Goal: Task Accomplishment & Management: Use online tool/utility

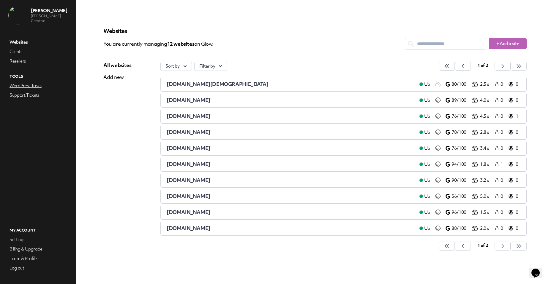
click at [19, 83] on link "WordPress Tasks" at bounding box center [37, 86] width 59 height 8
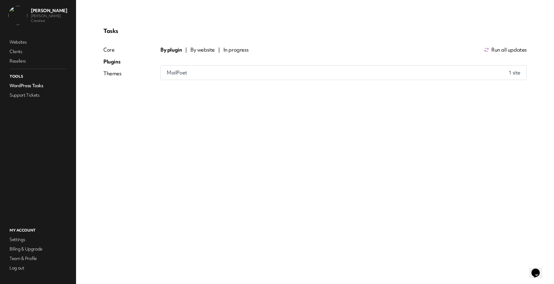
click at [113, 52] on div "Core" at bounding box center [112, 49] width 18 height 7
click at [112, 60] on div "Plugins" at bounding box center [112, 61] width 18 height 7
click at [116, 73] on div "Themes" at bounding box center [112, 73] width 18 height 7
click at [113, 61] on div "Plugins" at bounding box center [112, 61] width 18 height 7
click at [497, 50] on span "Run all updates" at bounding box center [508, 49] width 35 height 7
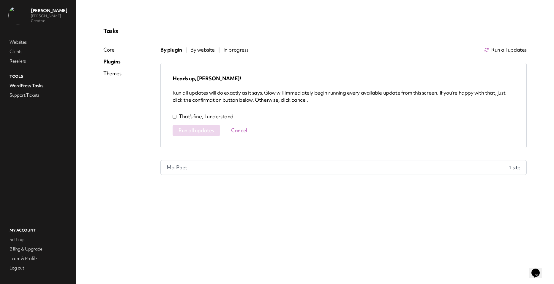
click at [195, 123] on div "Heads up, Nathan! Run all updates will do exactly as it says. Glow will immedia…" at bounding box center [343, 105] width 366 height 85
click at [191, 117] on p "That's fine, I understand." at bounding box center [207, 116] width 56 height 7
click at [191, 130] on span "Run all updates" at bounding box center [196, 131] width 36 height 6
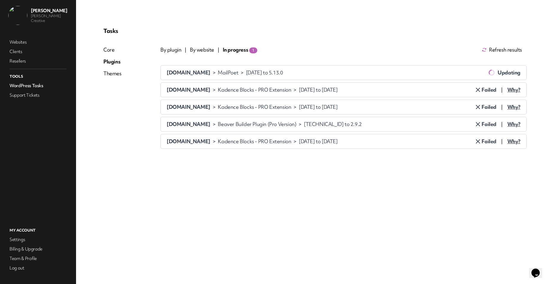
click at [513, 88] on span "Why?" at bounding box center [513, 89] width 13 height 7
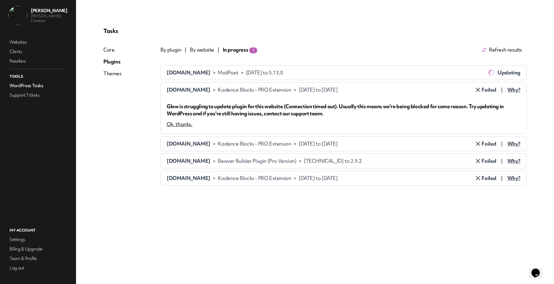
click at [183, 126] on div "Ok, thanks." at bounding box center [180, 124] width 26 height 7
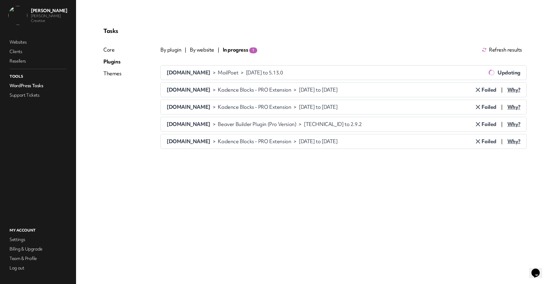
click at [480, 86] on icon at bounding box center [477, 89] width 7 height 7
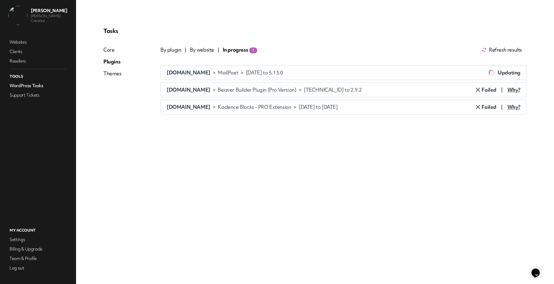
click at [480, 86] on icon at bounding box center [477, 89] width 7 height 7
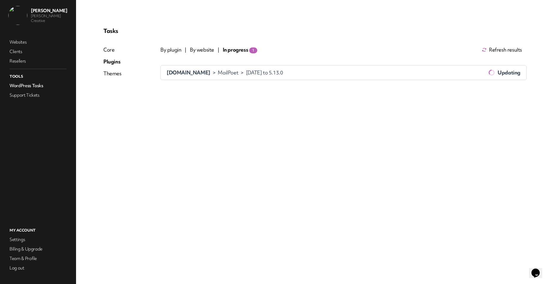
click at [199, 50] on span "By website" at bounding box center [202, 49] width 24 height 7
click at [177, 50] on span "By plugin" at bounding box center [170, 49] width 21 height 7
click at [194, 51] on span "By website" at bounding box center [202, 49] width 24 height 7
click at [232, 49] on span "In progress" at bounding box center [235, 49] width 25 height 7
click at [167, 47] on span "By plugin" at bounding box center [170, 49] width 21 height 7
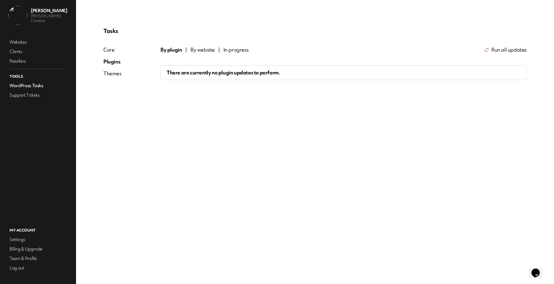
click at [114, 72] on div "Themes" at bounding box center [112, 73] width 18 height 7
click at [113, 62] on div "Plugins" at bounding box center [112, 61] width 18 height 7
click at [111, 47] on div "Core" at bounding box center [112, 49] width 18 height 7
click at [228, 164] on div "Tasks Core Plugins Themes By version | By website | In progress There are curre…" at bounding box center [314, 142] width 451 height 256
